Goal: Register for event/course

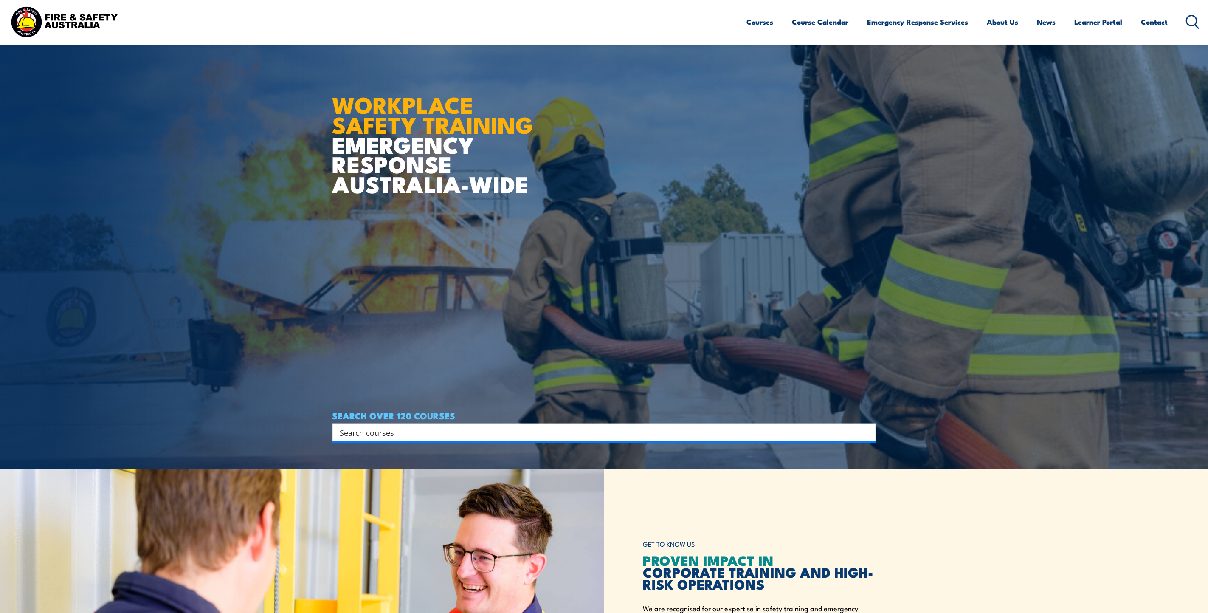
scroll to position [191, 0]
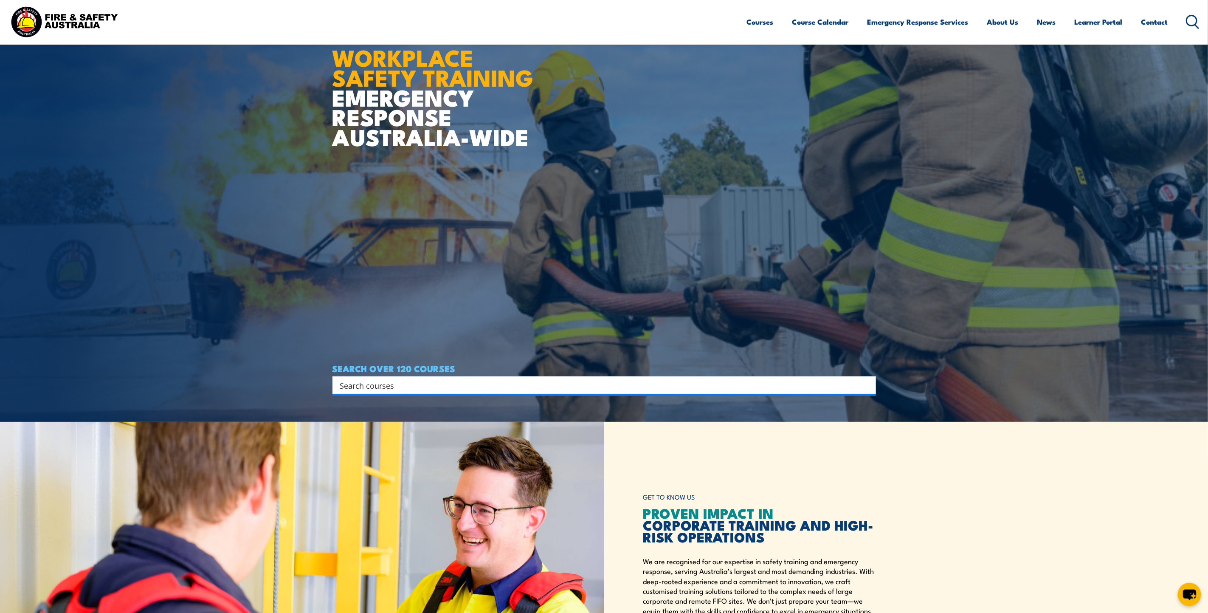
click at [850, 385] on input "Search input" at bounding box center [598, 385] width 517 height 13
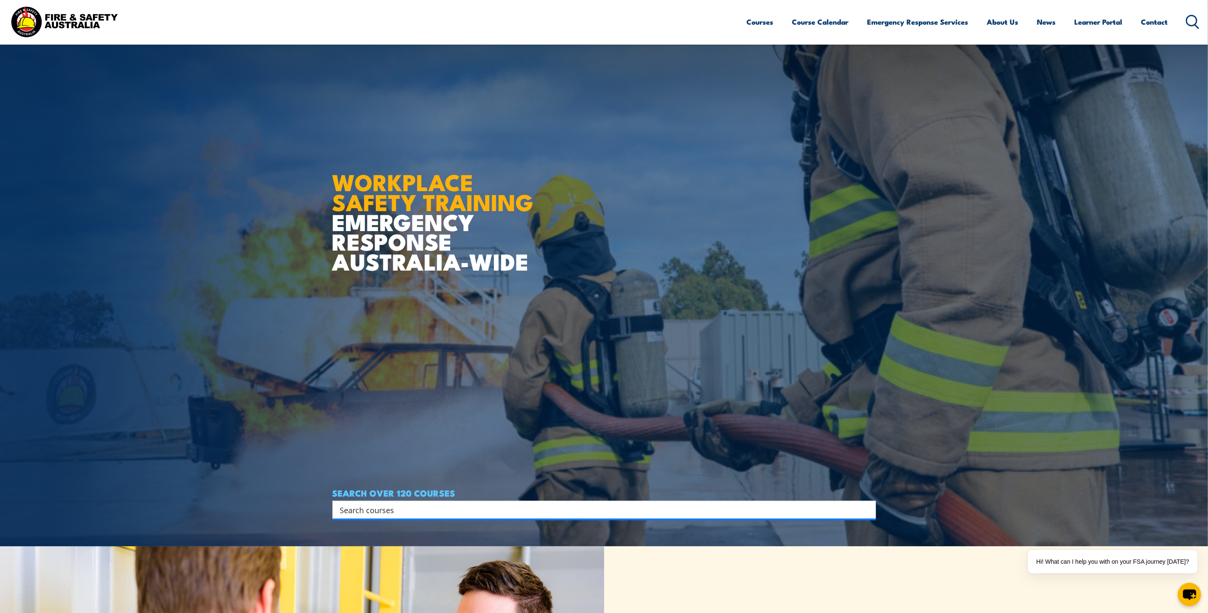
scroll to position [0, 0]
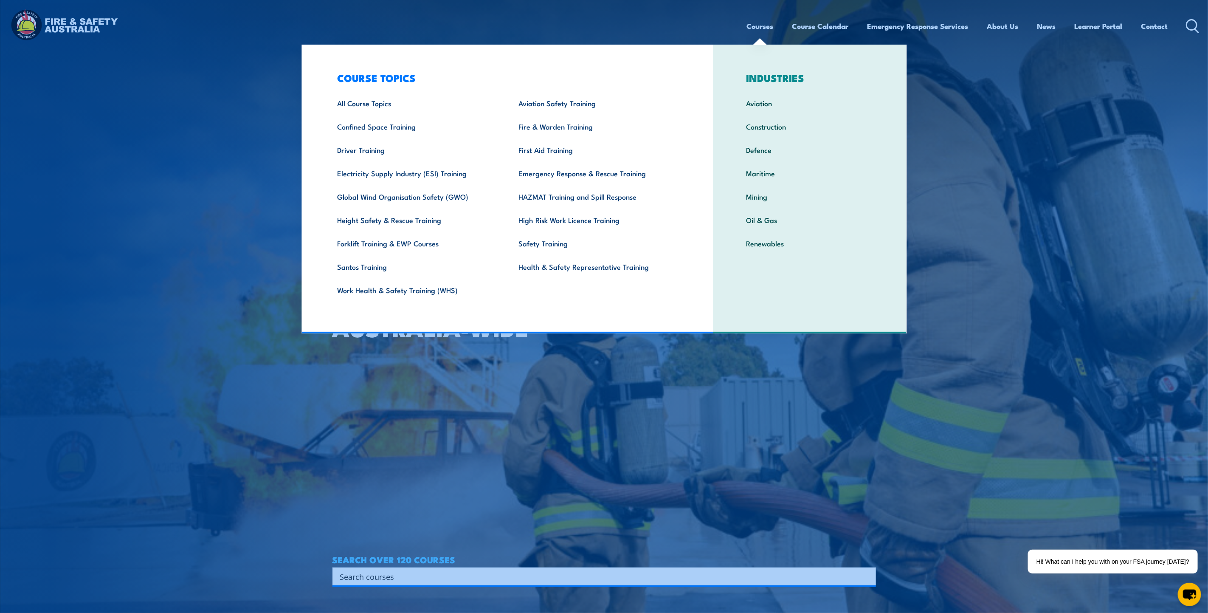
click at [758, 29] on link "Courses" at bounding box center [760, 26] width 27 height 23
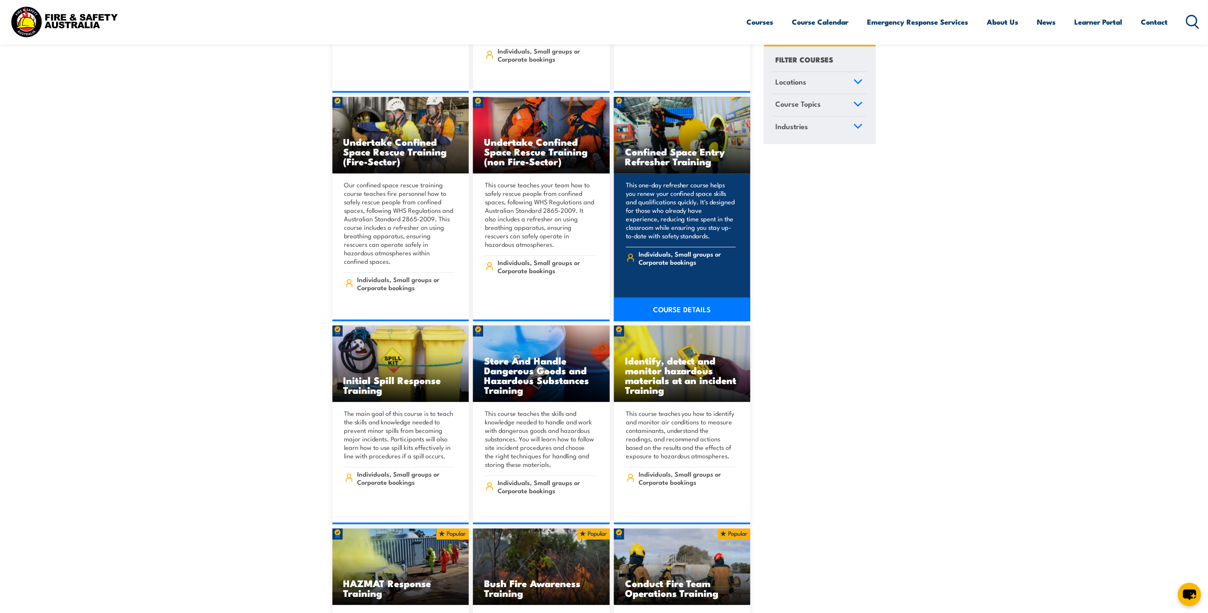
scroll to position [8918, 0]
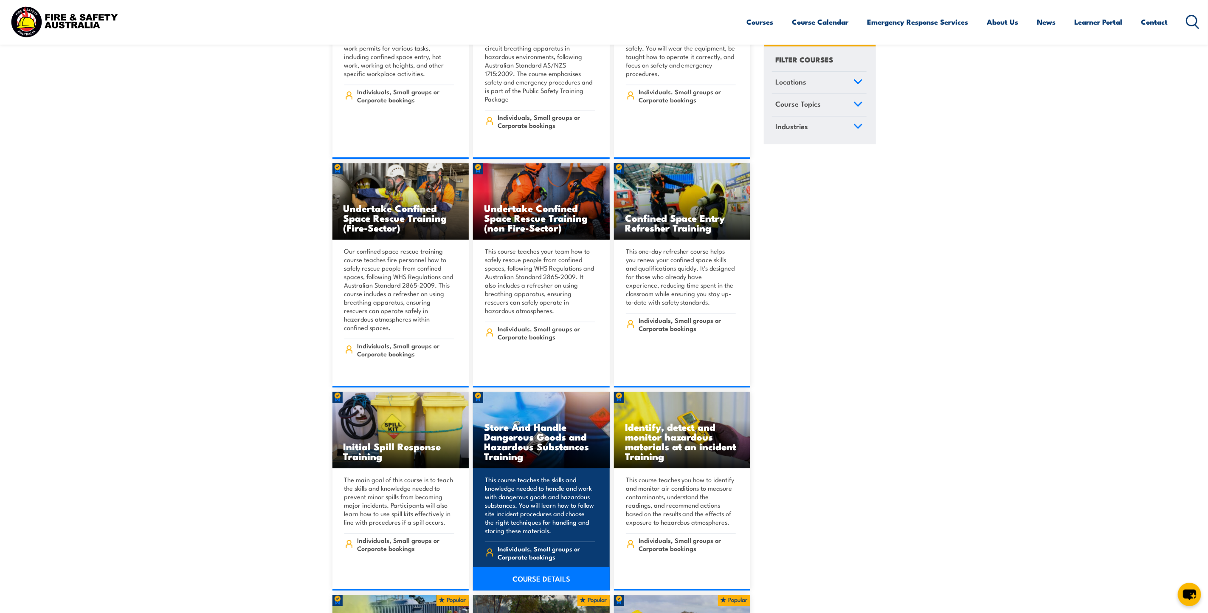
click at [541, 422] on h3 "Store And Handle Dangerous Goods and Hazardous Substances Training" at bounding box center [541, 441] width 115 height 39
